Goal: Task Accomplishment & Management: Manage account settings

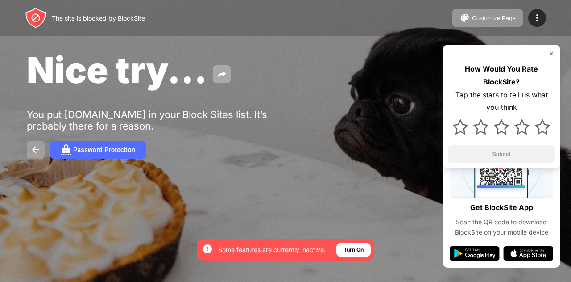
click at [35, 150] on img at bounding box center [35, 149] width 11 height 11
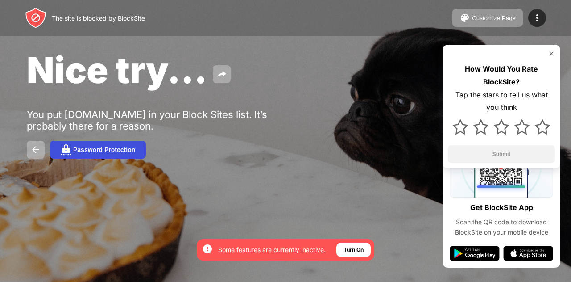
click at [115, 157] on button "Password Protection" at bounding box center [98, 150] width 96 height 18
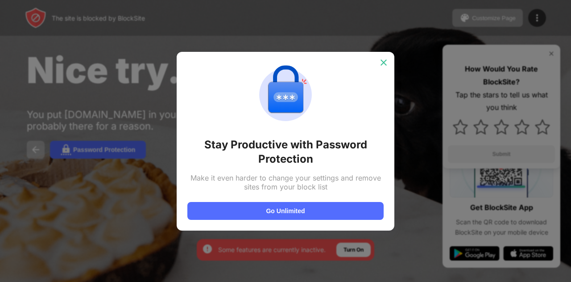
click at [385, 61] on img at bounding box center [383, 62] width 9 height 9
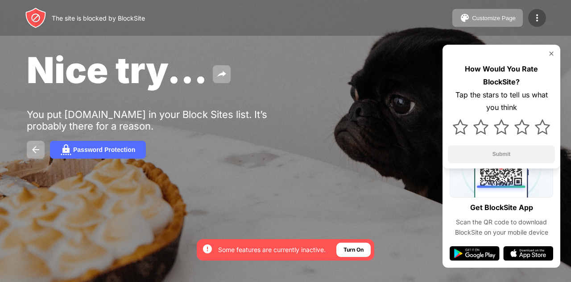
click at [536, 20] on img at bounding box center [537, 17] width 11 height 11
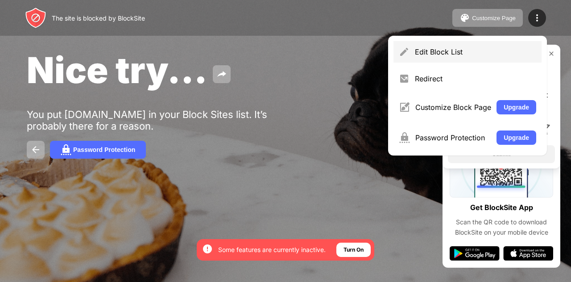
click at [459, 53] on div "Edit Block List" at bounding box center [475, 51] width 121 height 9
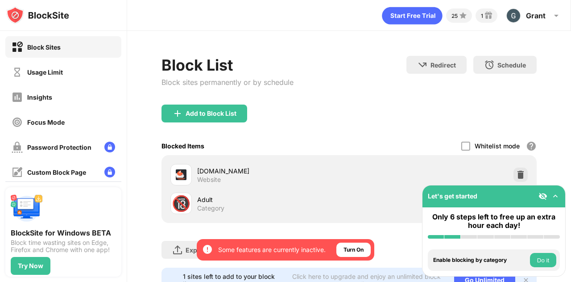
scroll to position [42, 0]
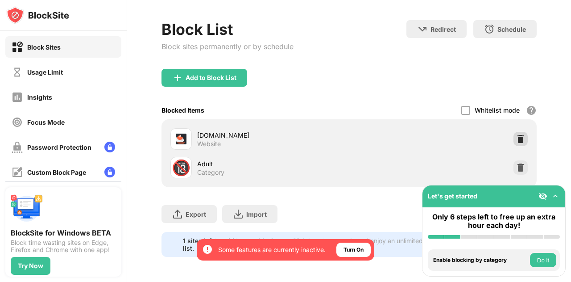
click at [516, 134] on img at bounding box center [520, 138] width 9 height 9
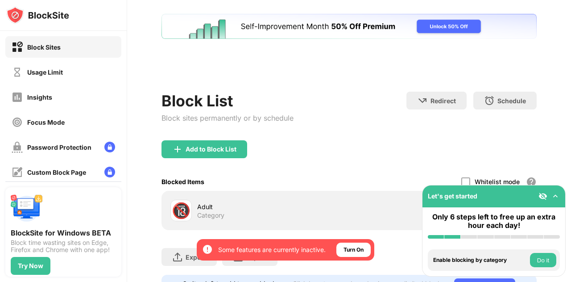
scroll to position [0, 0]
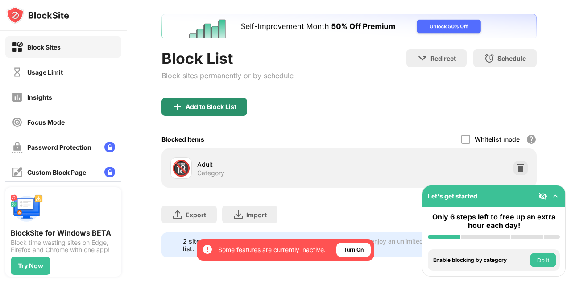
click at [225, 107] on div "Add to Block List" at bounding box center [211, 106] width 51 height 7
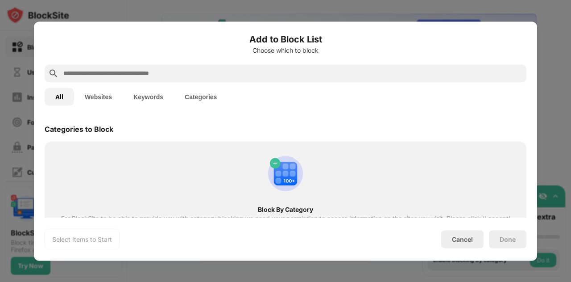
click at [191, 67] on div at bounding box center [286, 73] width 482 height 18
click at [157, 76] on input "text" at bounding box center [292, 73] width 461 height 11
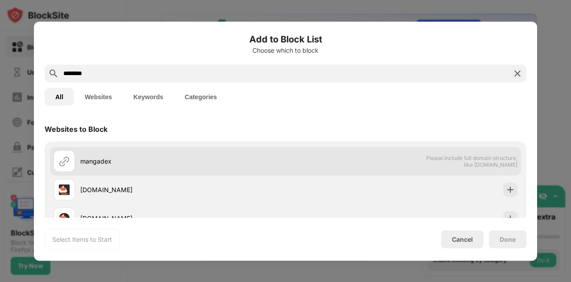
type input "********"
click at [135, 161] on div "mangadex" at bounding box center [182, 160] width 205 height 9
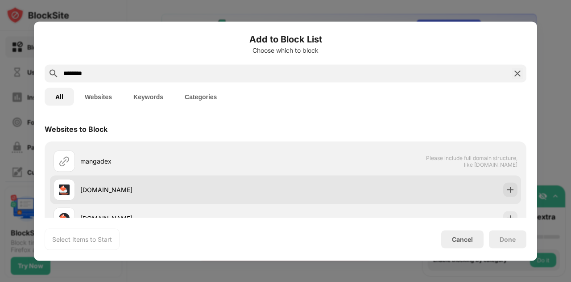
click at [498, 182] on div "mangadex.org" at bounding box center [285, 189] width 471 height 29
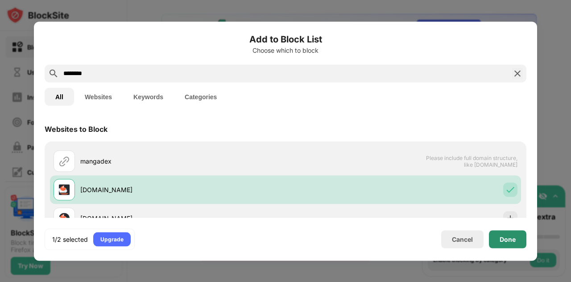
click at [510, 235] on div "Done" at bounding box center [508, 238] width 16 height 7
